Goal: Check status

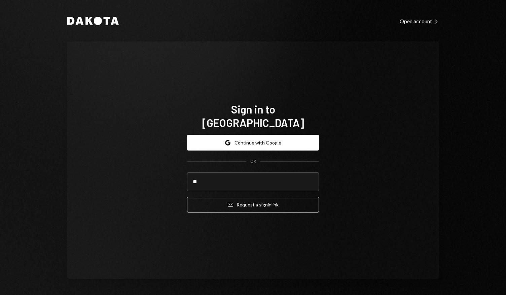
type input "**********"
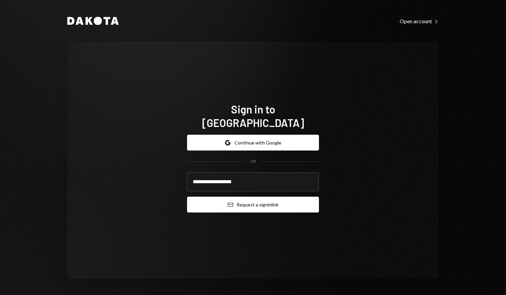
click at [263, 198] on button "Email Request a sign in link" at bounding box center [253, 205] width 132 height 16
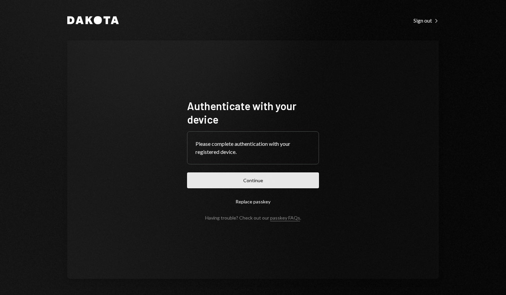
click at [241, 183] on button "Continue" at bounding box center [253, 180] width 132 height 16
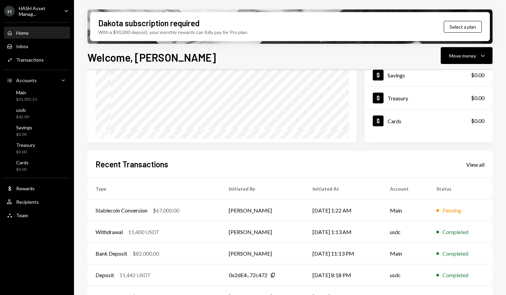
scroll to position [92, 0]
click at [200, 209] on div "Stablecoin Conversion $67,000.00" at bounding box center [154, 211] width 117 height 8
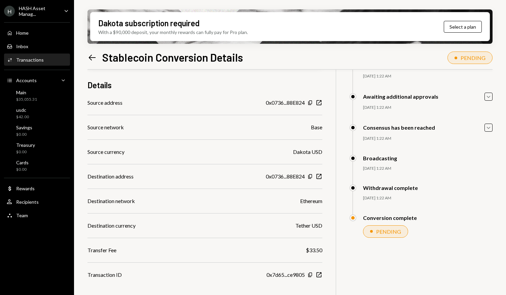
scroll to position [54, 0]
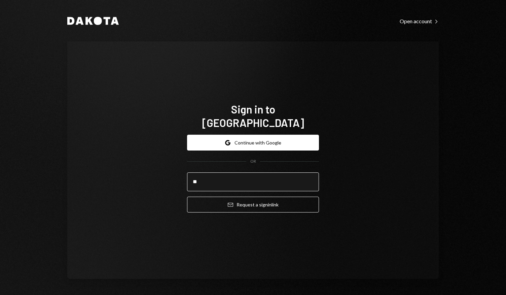
type input "*"
type input "**********"
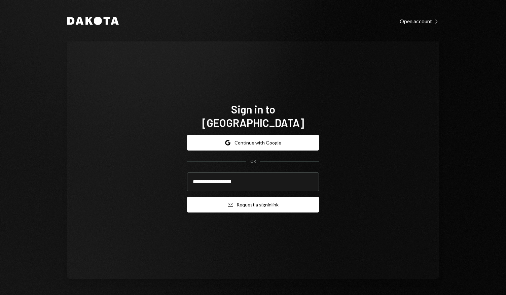
click at [249, 197] on button "Email Request a sign in link" at bounding box center [253, 205] width 132 height 16
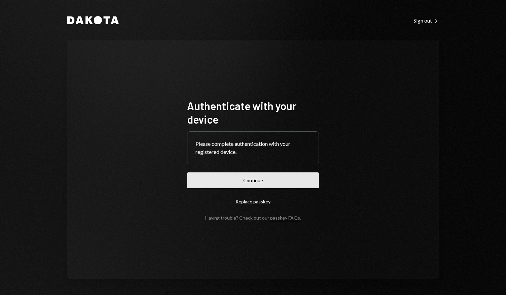
click at [254, 181] on button "Continue" at bounding box center [253, 180] width 132 height 16
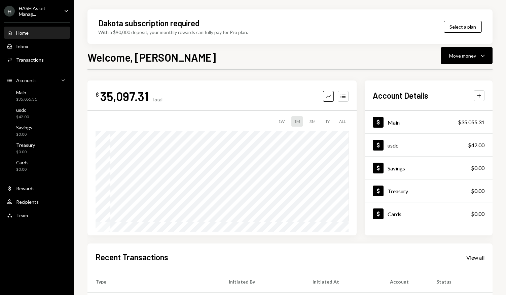
scroll to position [111, 0]
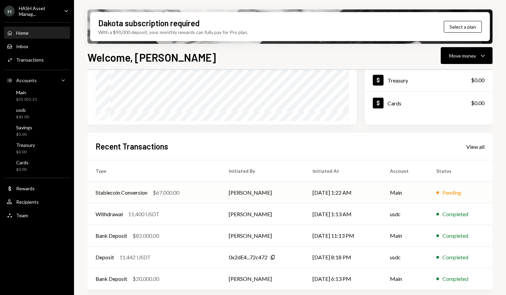
click at [273, 192] on td "[PERSON_NAME]" at bounding box center [263, 193] width 84 height 22
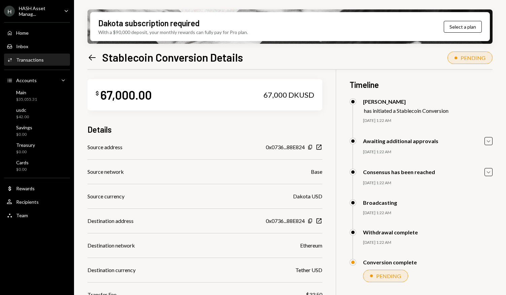
scroll to position [4, 0]
